Goal: Browse casually

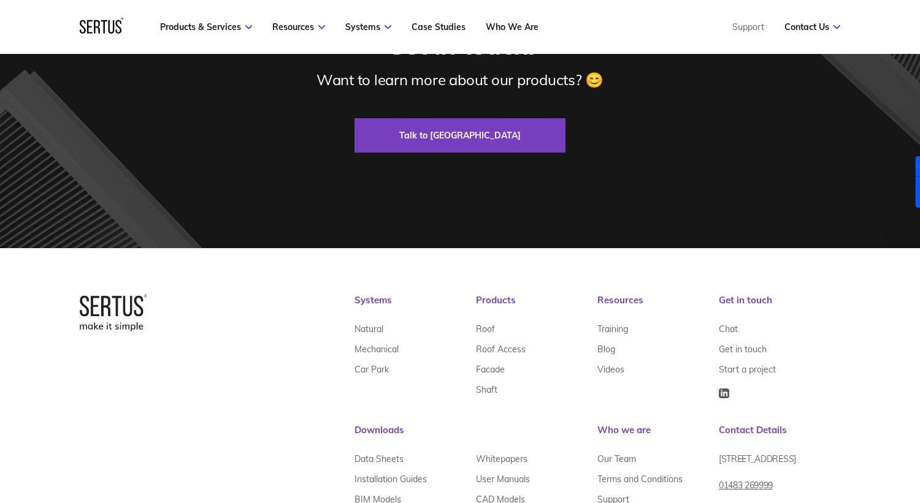
scroll to position [3766, 0]
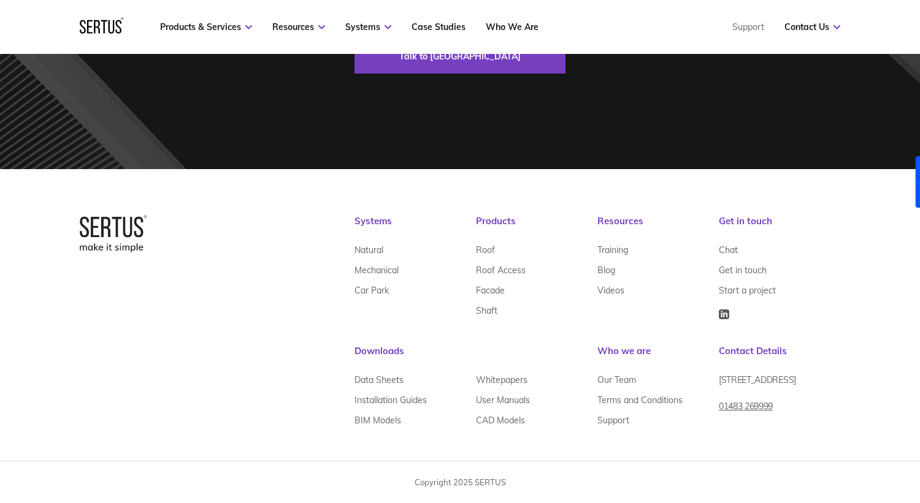
click at [488, 481] on div "Copyright 2025 SERTUS" at bounding box center [460, 482] width 920 height 11
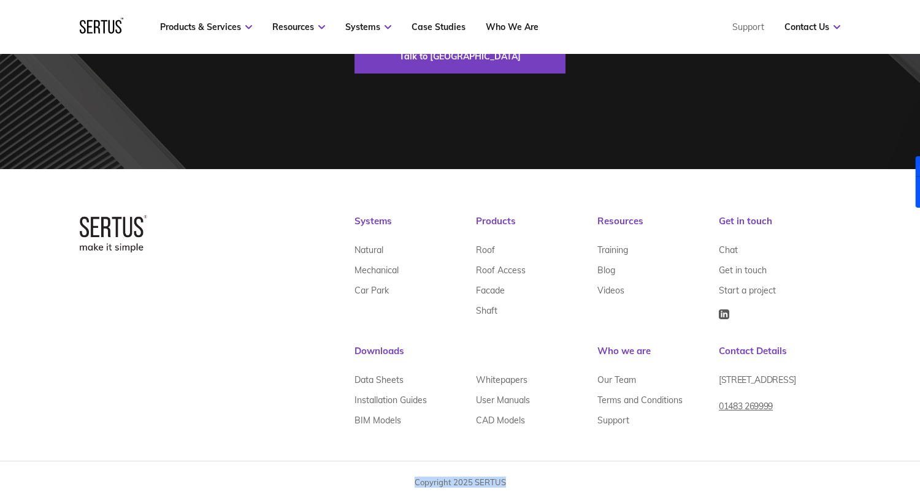
click at [488, 481] on div "Copyright 2025 SERTUS" at bounding box center [460, 482] width 920 height 11
click at [503, 481] on div "Copyright 2025 SERTUS" at bounding box center [460, 482] width 920 height 11
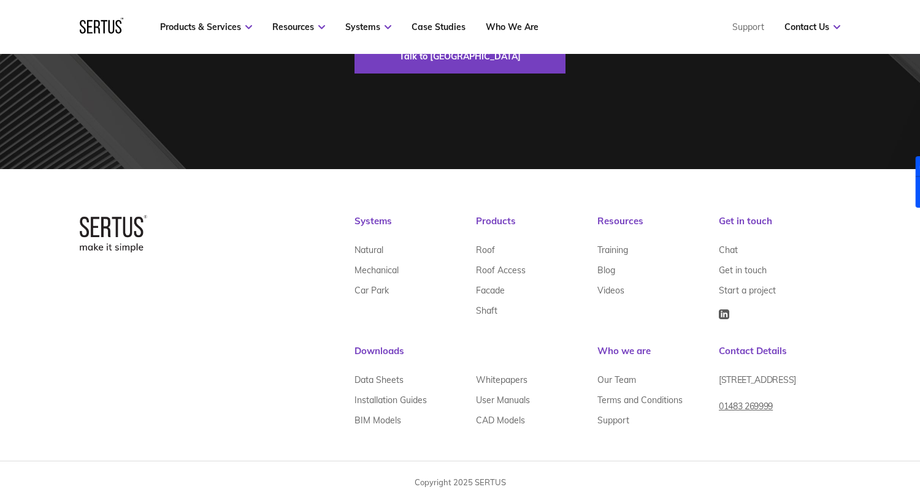
click at [503, 481] on div "Copyright 2025 SERTUS" at bounding box center [460, 482] width 920 height 11
